Goal: Task Accomplishment & Management: Manage account settings

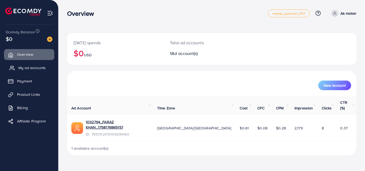
click at [30, 67] on span "My ad accounts" at bounding box center [31, 67] width 27 height 5
click at [31, 69] on span "My ad accounts" at bounding box center [31, 67] width 27 height 5
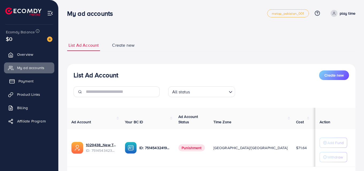
click at [29, 79] on span "Payment" at bounding box center [25, 81] width 15 height 5
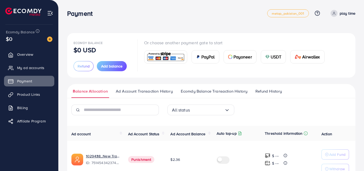
click at [152, 92] on span "Ad Account Transaction History" at bounding box center [144, 92] width 57 height 6
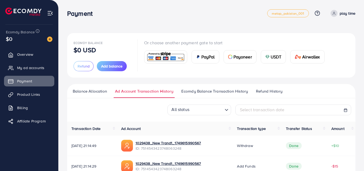
click at [197, 95] on link "Ecomdy Balance Transaction History" at bounding box center [214, 94] width 69 height 10
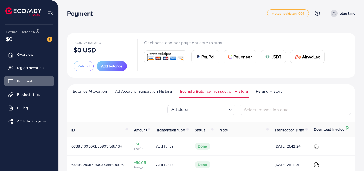
scroll to position [26, 0]
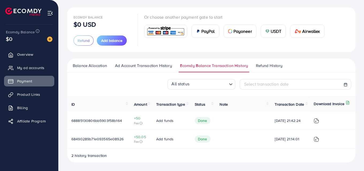
click at [268, 67] on span "Refund History" at bounding box center [269, 66] width 26 height 6
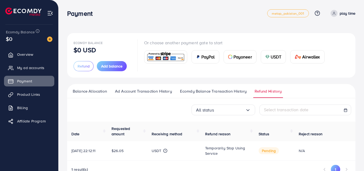
scroll to position [17, 0]
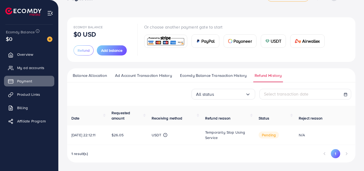
click at [204, 74] on span "Ecomdy Balance Transaction History" at bounding box center [213, 76] width 67 height 6
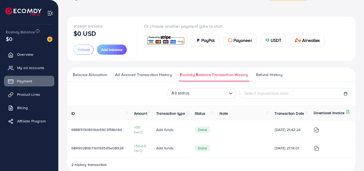
scroll to position [26, 0]
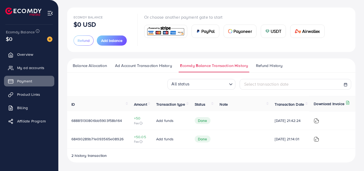
click at [266, 67] on span "Refund History" at bounding box center [269, 66] width 26 height 6
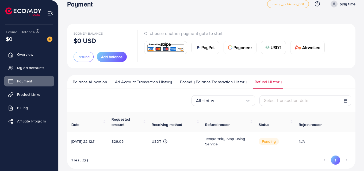
scroll to position [17, 0]
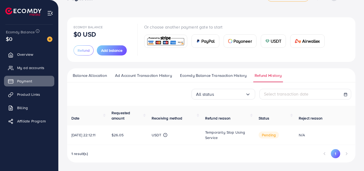
click at [85, 75] on span "Balance Allocation" at bounding box center [90, 76] width 34 height 6
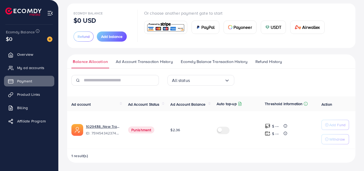
scroll to position [30, 0]
click at [132, 59] on span "Ad Account Transaction History" at bounding box center [144, 62] width 57 height 6
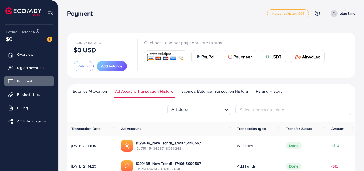
click at [238, 93] on span "Ecomdy Balance Transaction History" at bounding box center [214, 92] width 67 height 6
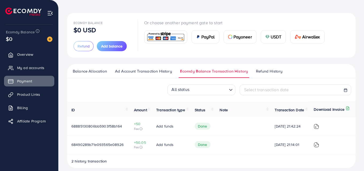
scroll to position [26, 0]
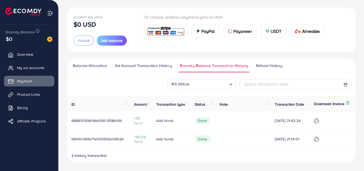
click at [266, 65] on span "Refund History" at bounding box center [269, 66] width 26 height 6
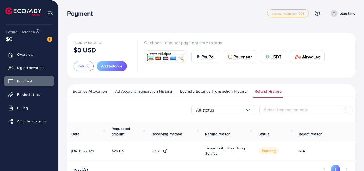
click at [88, 91] on span "Balance Allocation" at bounding box center [90, 92] width 34 height 6
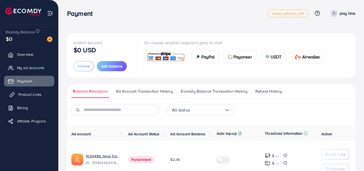
click at [18, 95] on link "Product Links" at bounding box center [29, 94] width 50 height 11
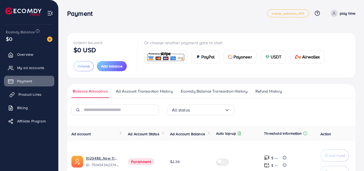
click at [18, 95] on link "Product Links" at bounding box center [29, 94] width 50 height 11
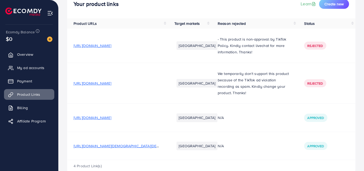
scroll to position [52, 0]
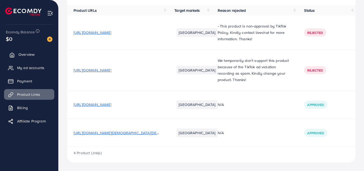
click at [19, 55] on span "Overview" at bounding box center [26, 54] width 16 height 5
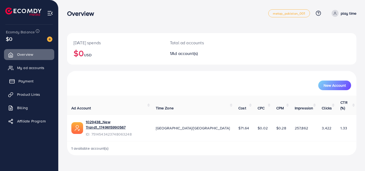
click at [25, 83] on span "Payment" at bounding box center [25, 81] width 15 height 5
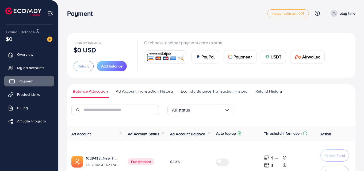
click at [25, 83] on span "Payment" at bounding box center [25, 81] width 15 height 5
drag, startPoint x: 48, startPoint y: 67, endPoint x: 44, endPoint y: 69, distance: 4.1
click at [48, 66] on link "My ad accounts" at bounding box center [29, 68] width 50 height 11
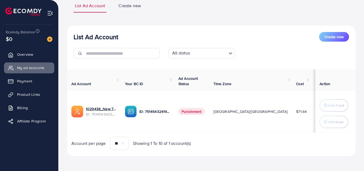
scroll to position [43, 0]
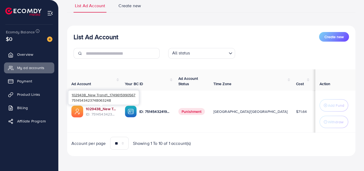
click at [95, 109] on link "1029438_New Trand1_1749615990567" at bounding box center [101, 108] width 30 height 5
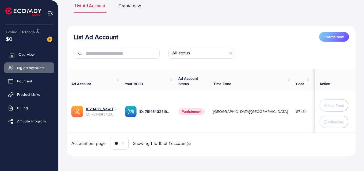
click at [29, 56] on span "Overview" at bounding box center [26, 54] width 16 height 5
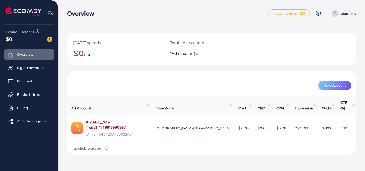
click at [110, 120] on link "1029438_New Trand1_1749615990567" at bounding box center [117, 125] width 62 height 11
click at [24, 95] on span "Product Links" at bounding box center [29, 94] width 23 height 5
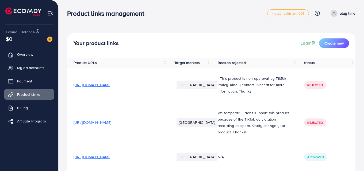
drag, startPoint x: 105, startPoint y: 89, endPoint x: 107, endPoint y: 85, distance: 3.7
click at [106, 87] on td "[URL][DOMAIN_NAME]" at bounding box center [117, 85] width 101 height 35
click at [107, 84] on span "[URL][DOMAIN_NAME]" at bounding box center [93, 84] width 38 height 5
click at [111, 120] on span "[URL][DOMAIN_NAME]" at bounding box center [93, 122] width 38 height 5
click at [26, 111] on span "Billing" at bounding box center [23, 107] width 11 height 5
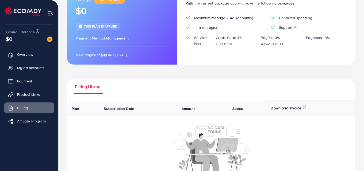
scroll to position [75, 0]
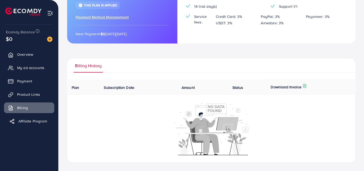
click at [37, 124] on span "Affiliate Program" at bounding box center [32, 121] width 29 height 5
